Goal: Information Seeking & Learning: Learn about a topic

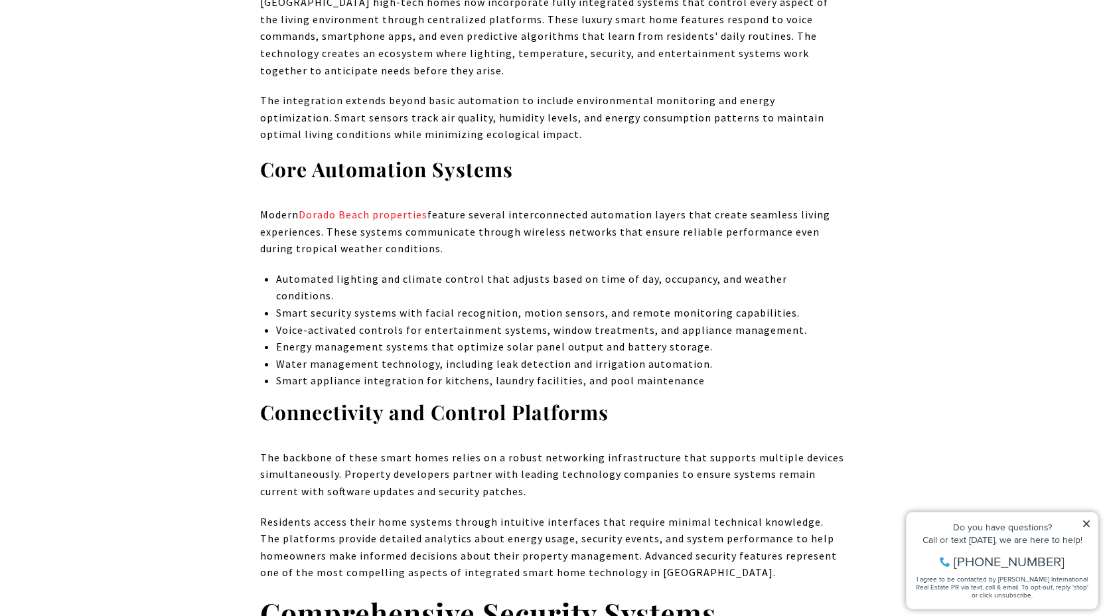
scroll to position [1387, 0]
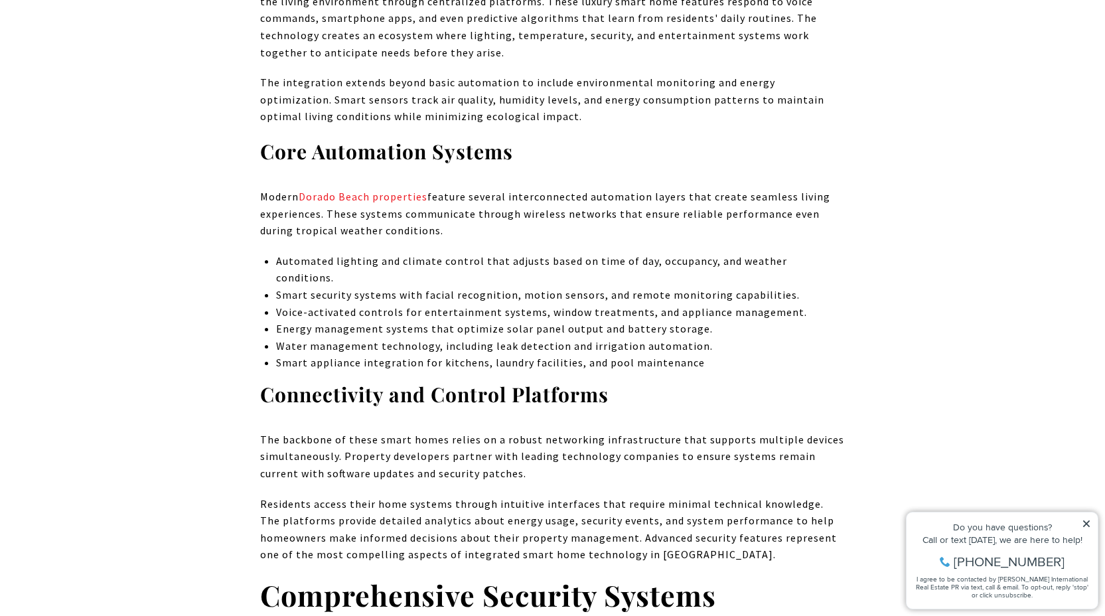
click at [635, 304] on p "Voice-activated controls for entertainment systems, window treatments, and appl…" at bounding box center [560, 312] width 569 height 17
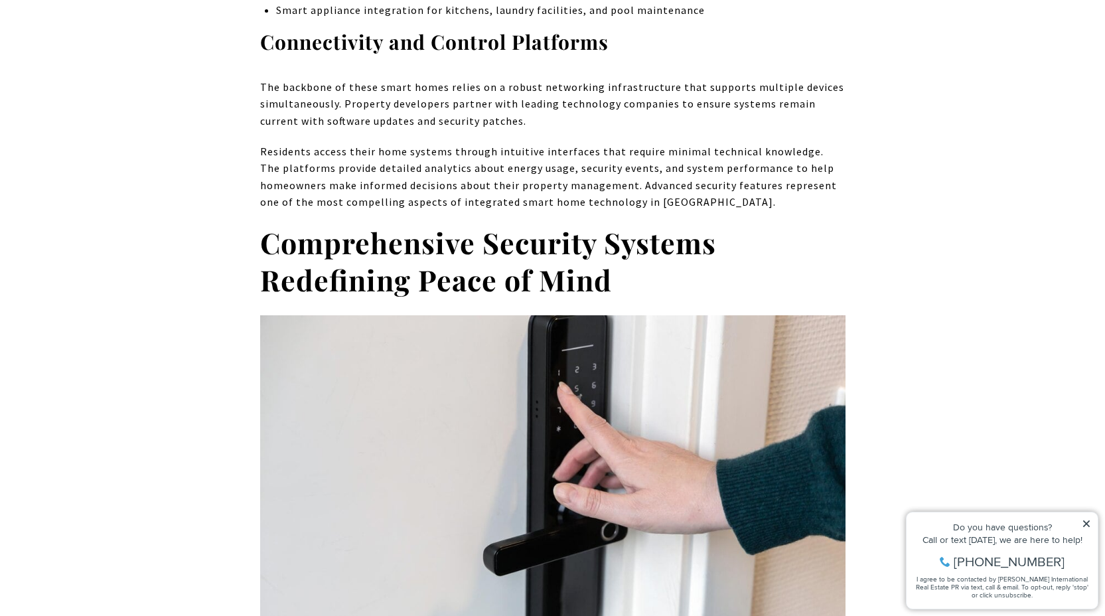
scroll to position [1725, 0]
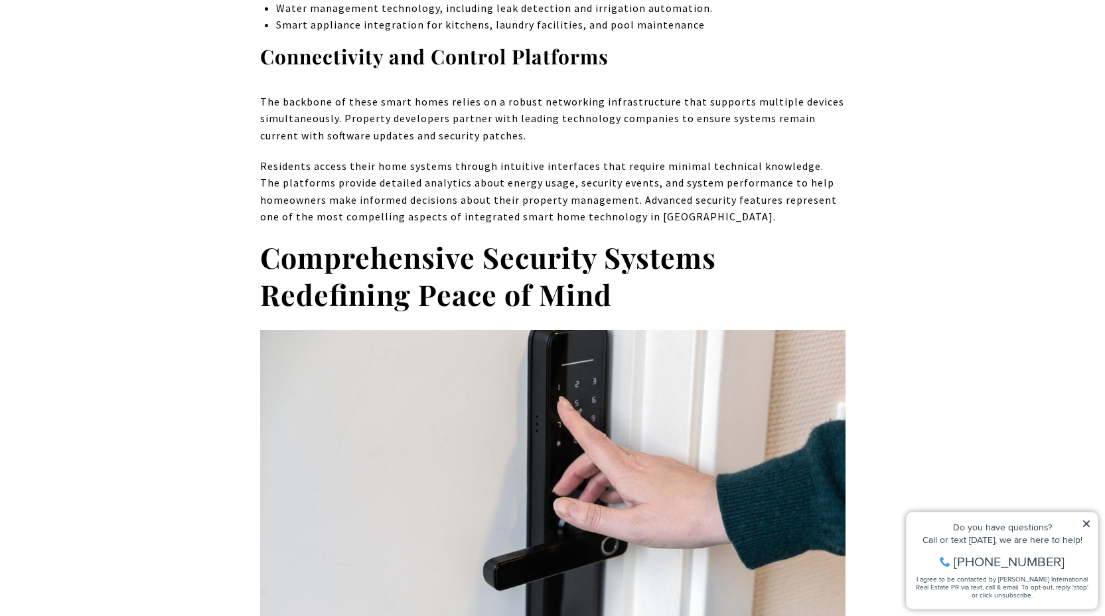
click at [670, 158] on p "Residents access their home systems through intuitive interfaces that require m…" at bounding box center [552, 192] width 585 height 68
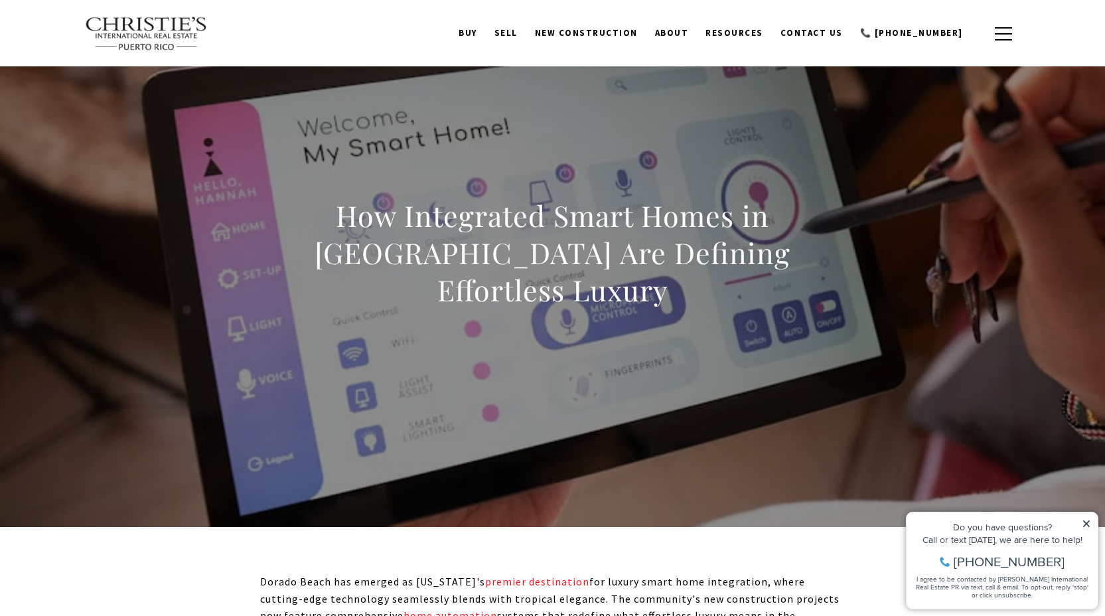
scroll to position [0, 0]
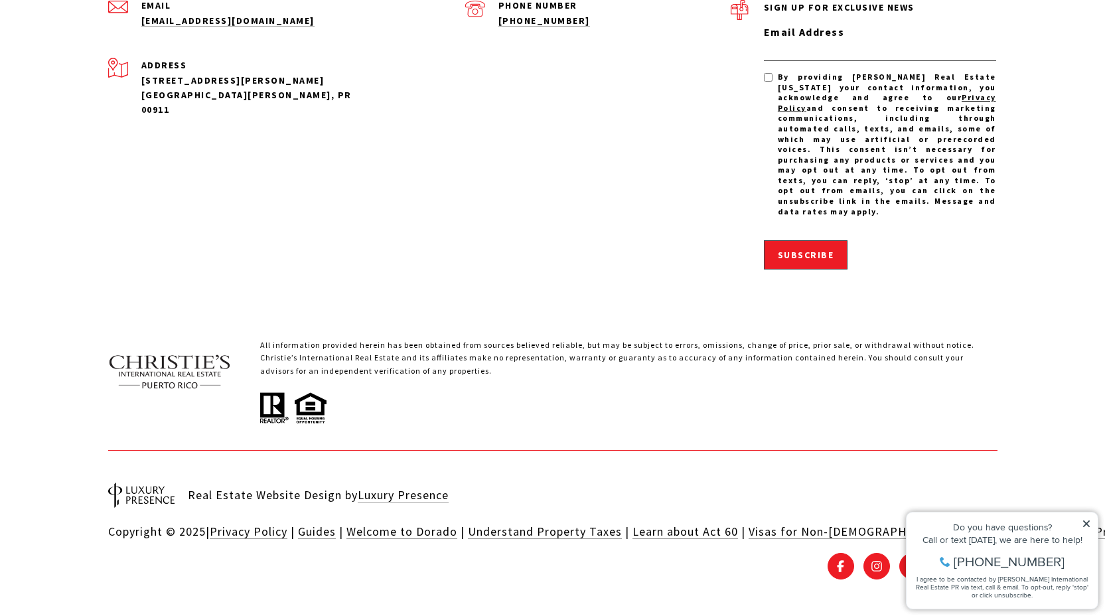
scroll to position [2615, 0]
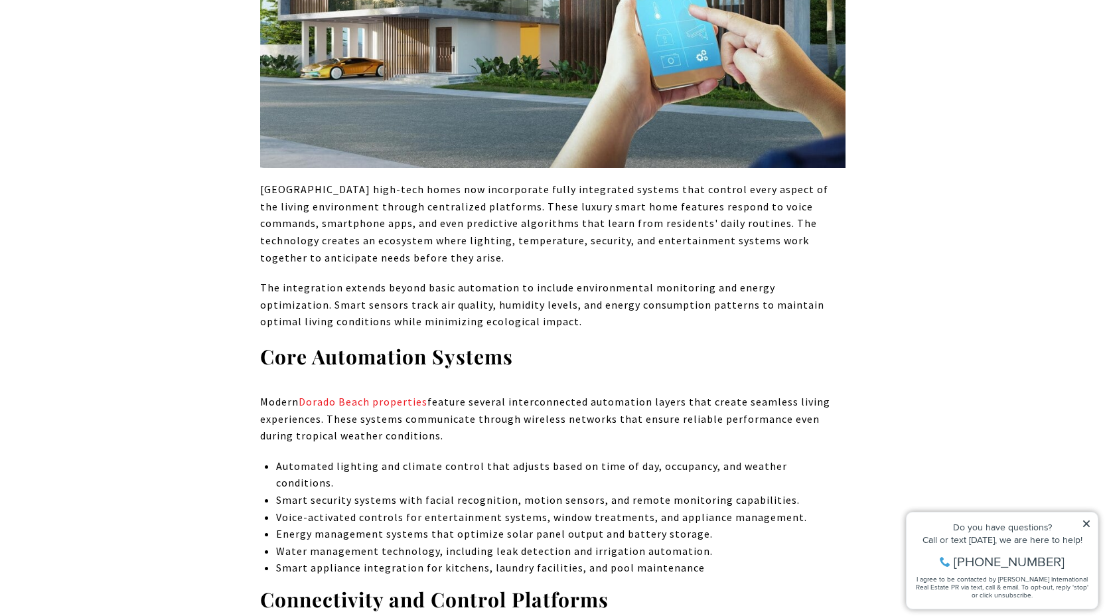
scroll to position [1811, 0]
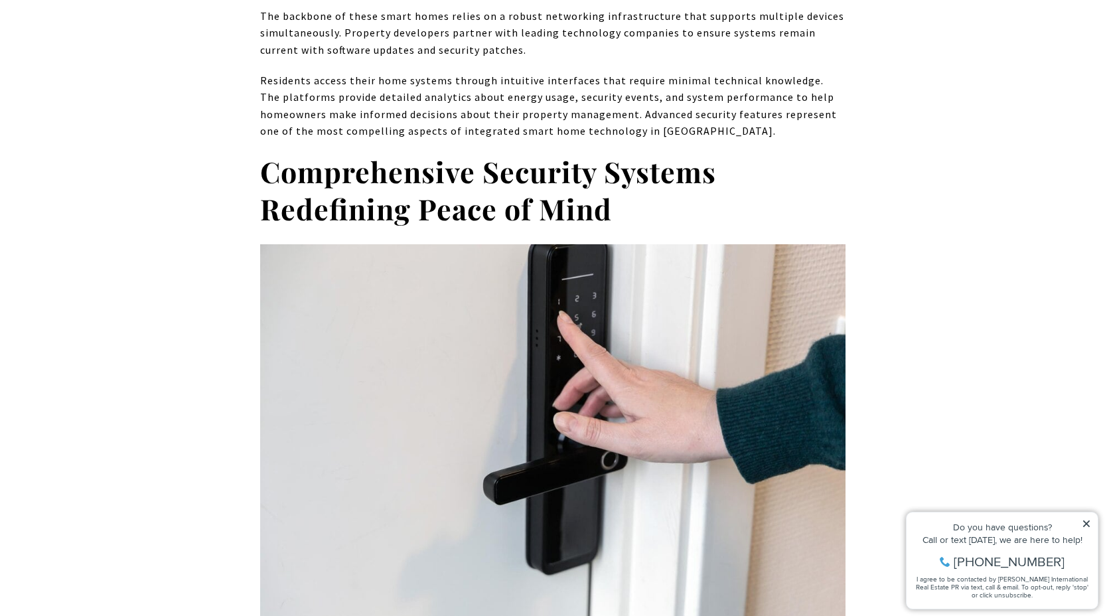
click at [1085, 523] on icon at bounding box center [1085, 523] width 9 height 9
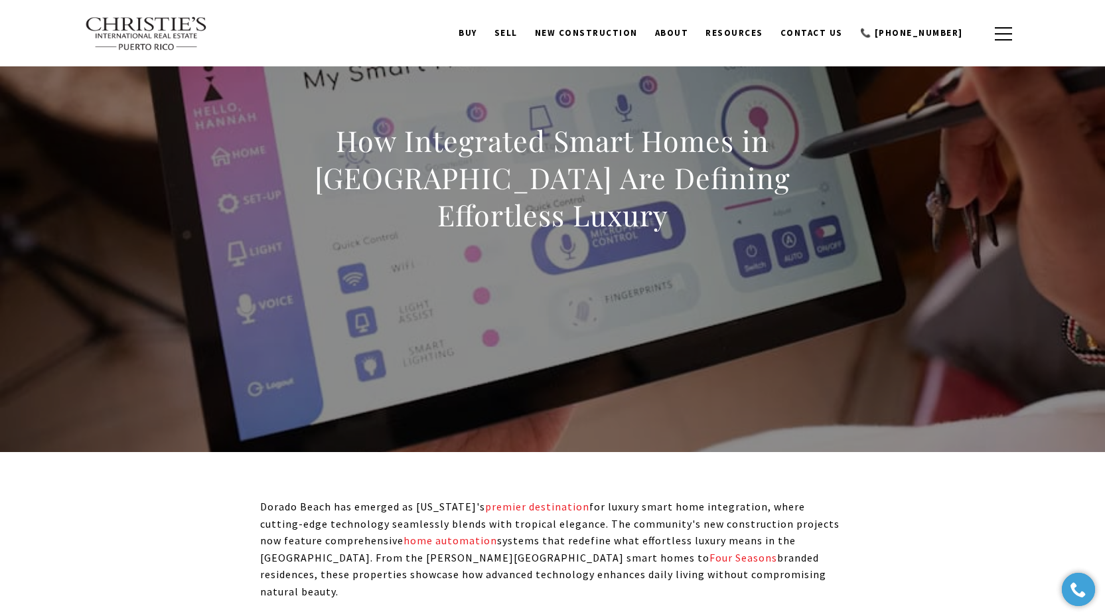
scroll to position [0, 0]
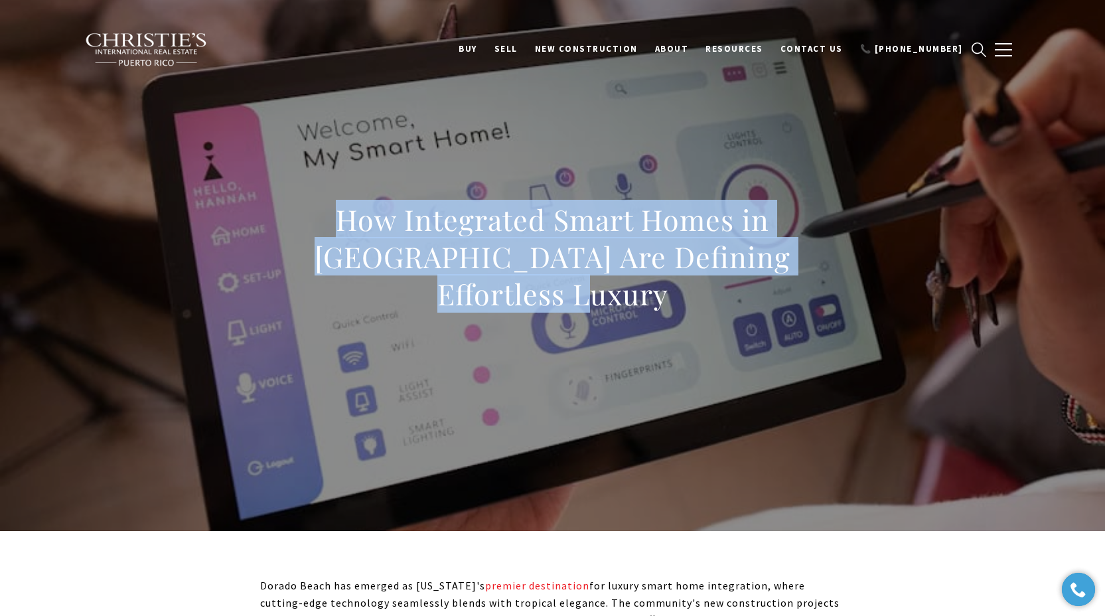
drag, startPoint x: 274, startPoint y: 225, endPoint x: 383, endPoint y: 359, distance: 172.6
click at [381, 358] on div "How Integrated Smart Homes in [GEOGRAPHIC_DATA] Are Defining Effortless Luxury" at bounding box center [552, 265] width 929 height 398
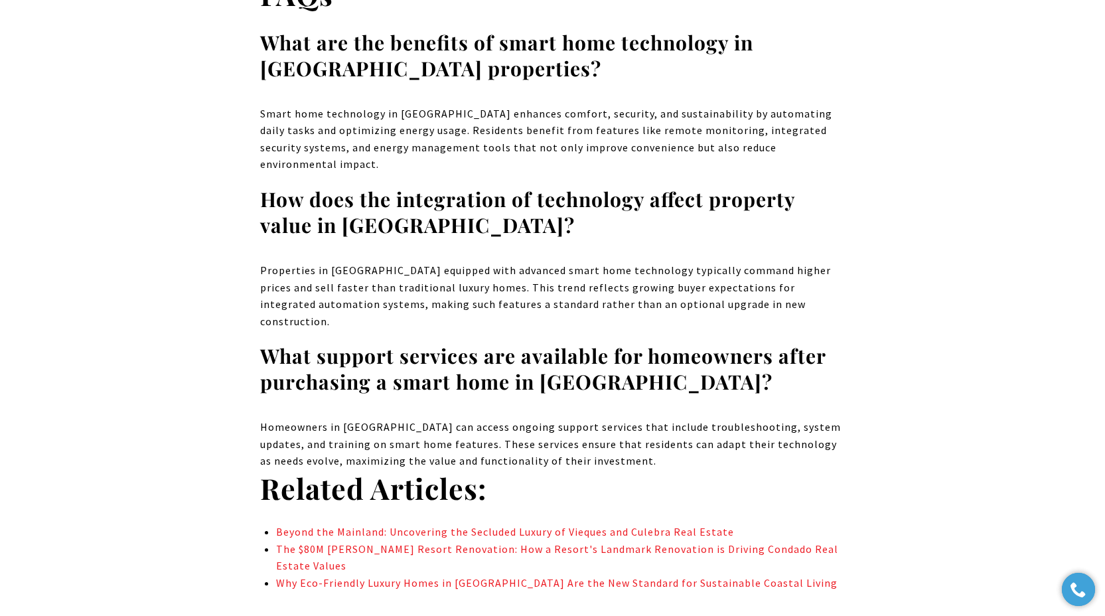
scroll to position [9084, 0]
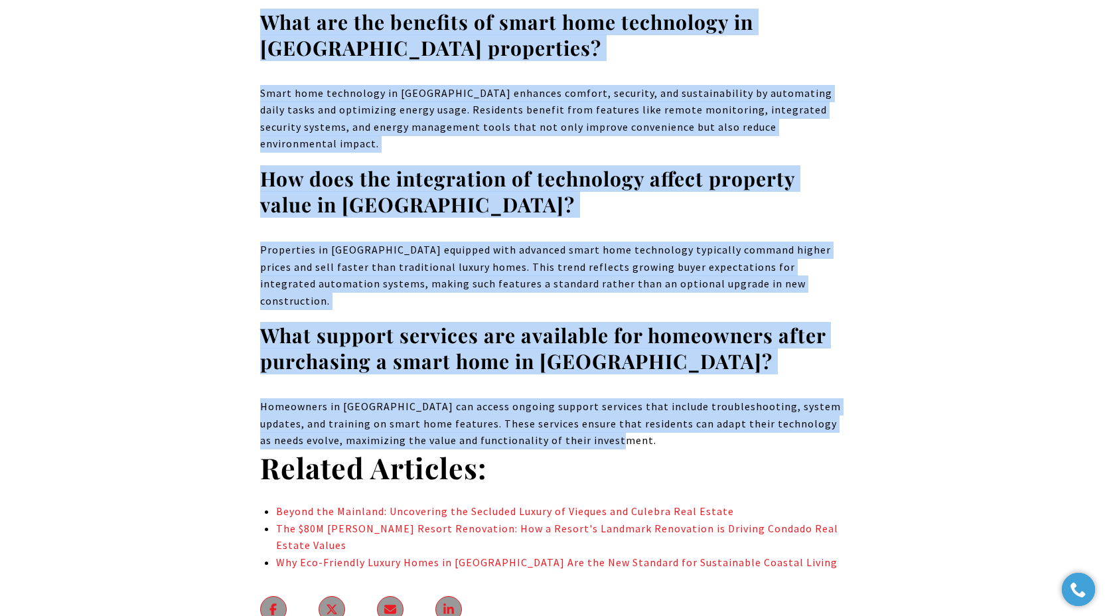
click at [628, 398] on p "Homeowners in [GEOGRAPHIC_DATA] can access ongoing support services that includ…" at bounding box center [552, 423] width 585 height 51
copy body "Lor Ipsumdolor Sitam Conse ad Elitse Doeiu Tem Incididu Utlaboreet Dolore Magna…"
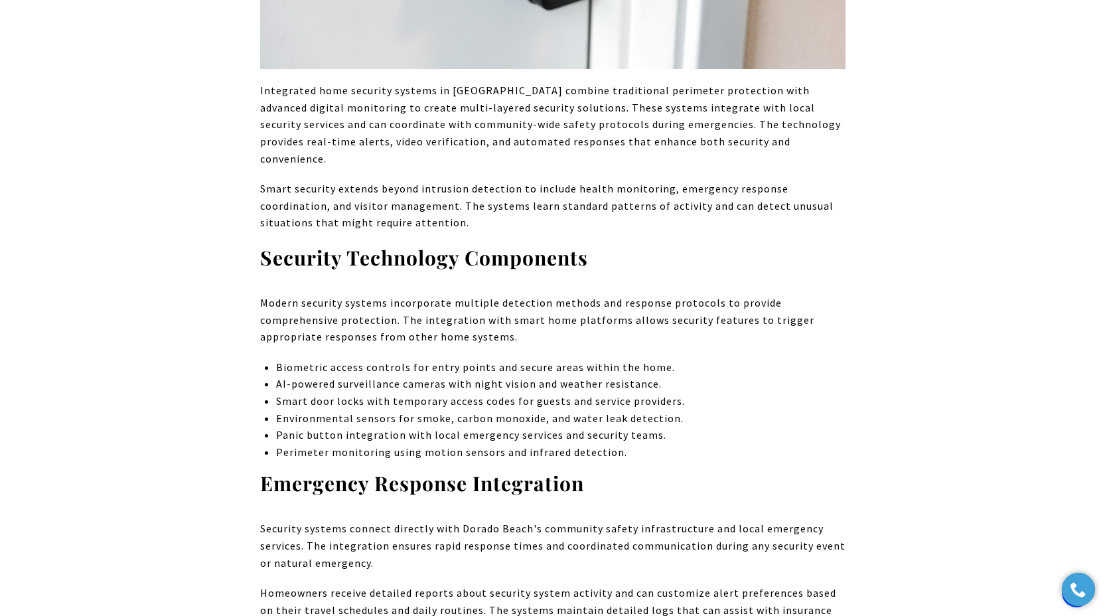
scroll to position [2376, 0]
click at [297, 392] on p "Smart door locks with temporary access codes for guests and service providers." at bounding box center [560, 400] width 569 height 17
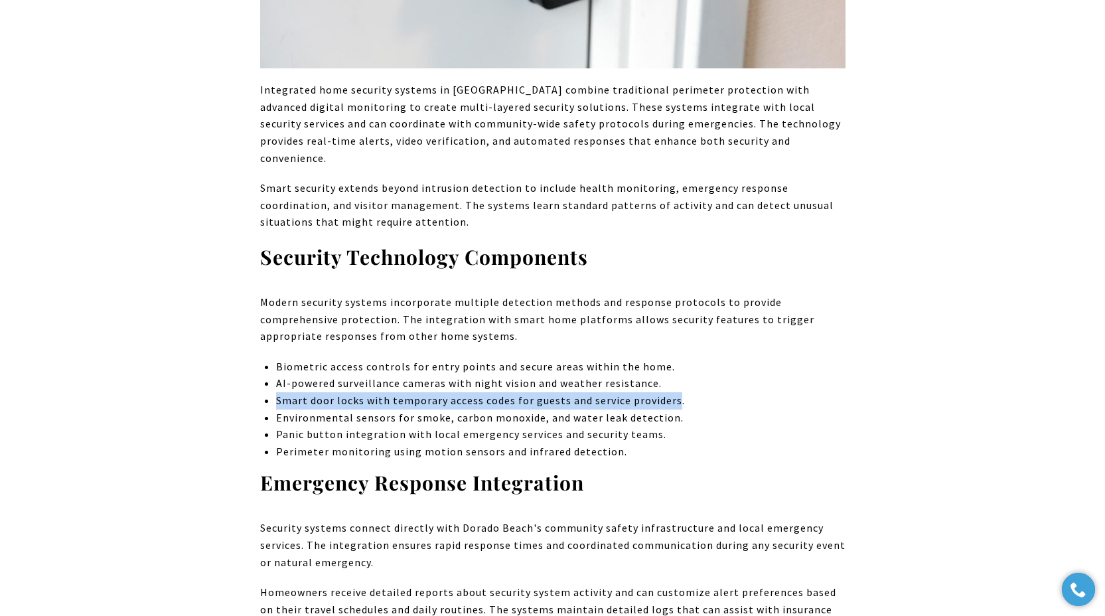
drag, startPoint x: 297, startPoint y: 315, endPoint x: 667, endPoint y: 316, distance: 369.6
click at [667, 392] on p "Smart door locks with temporary access codes for guests and service providers." at bounding box center [560, 400] width 569 height 17
click at [656, 392] on p "Smart door locks with temporary access codes for guests and service providers." at bounding box center [560, 400] width 569 height 17
